Goal: Find specific page/section: Find specific page/section

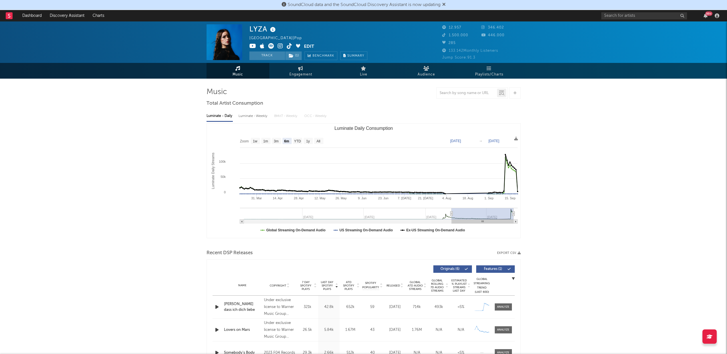
select select "6m"
click at [31, 15] on link "Dashboard" at bounding box center [31, 15] width 27 height 11
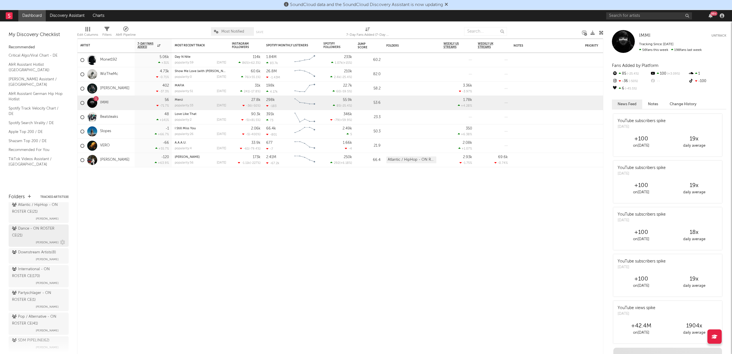
scroll to position [29, 0]
click at [42, 228] on div "Dance - ON ROSTER CE ( 21 )" at bounding box center [38, 226] width 52 height 14
